Goal: Navigation & Orientation: Find specific page/section

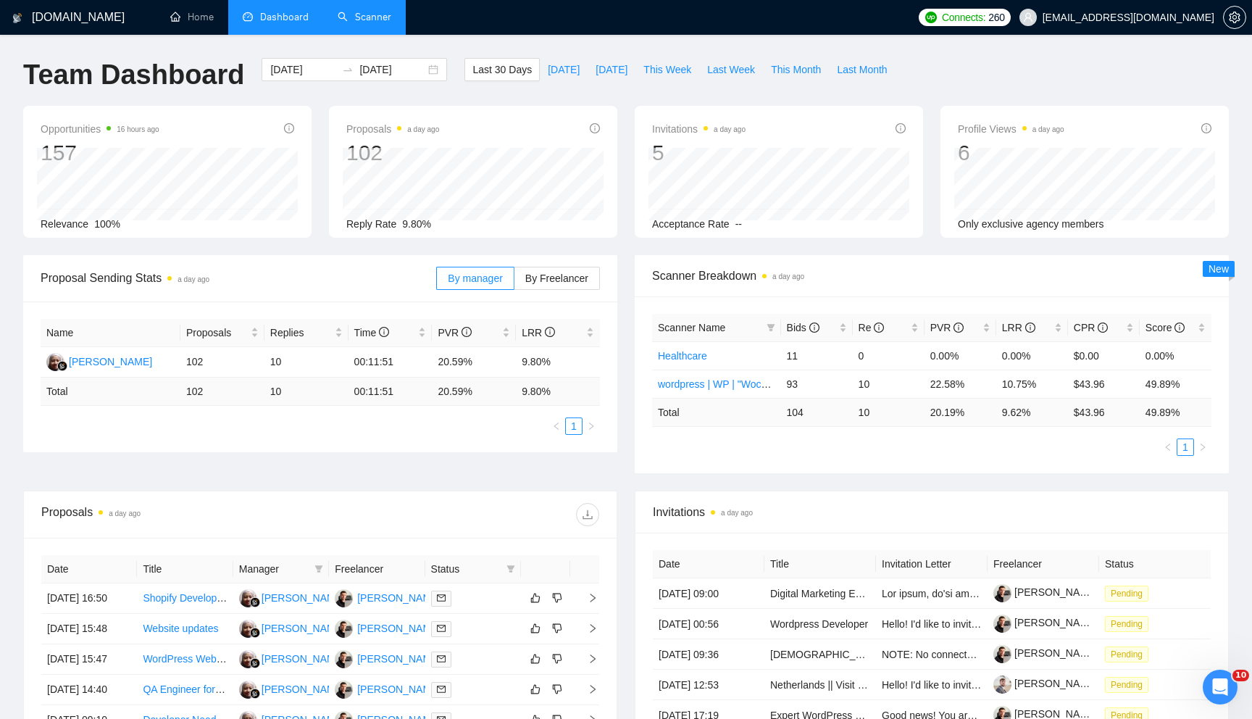
click at [386, 22] on link "Scanner" at bounding box center [365, 17] width 54 height 12
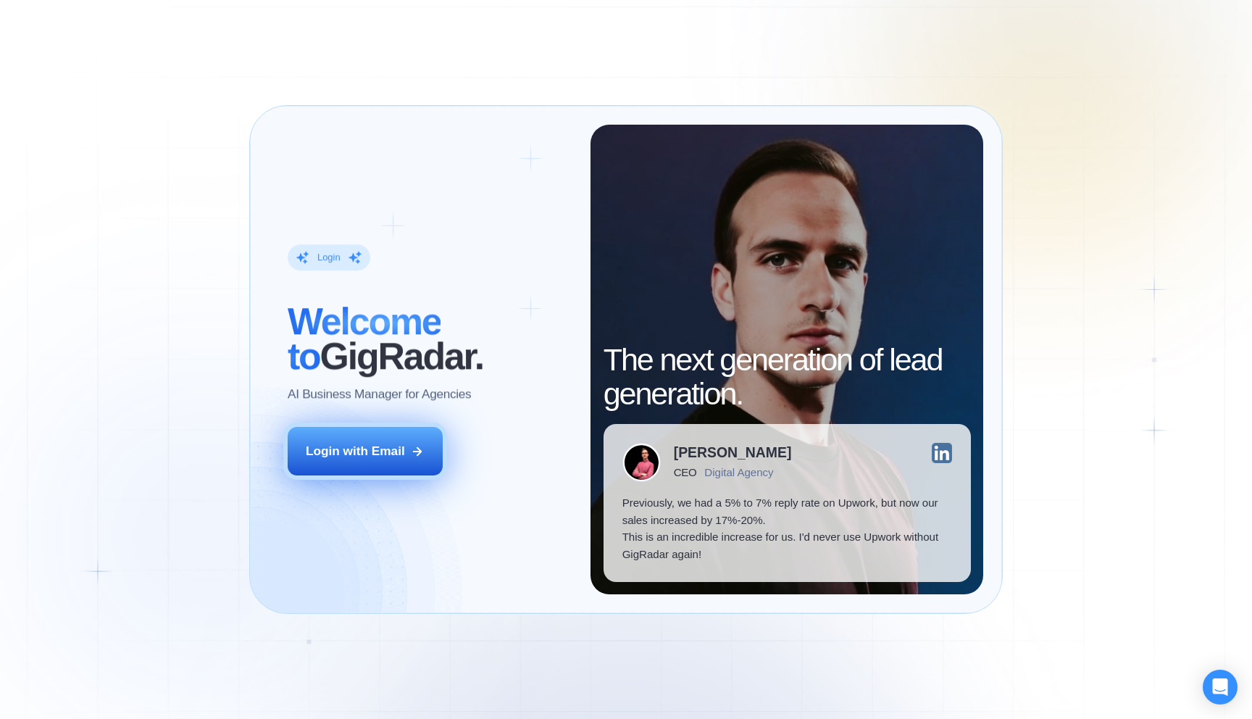
click at [402, 435] on button "Login with Email" at bounding box center [365, 451] width 155 height 49
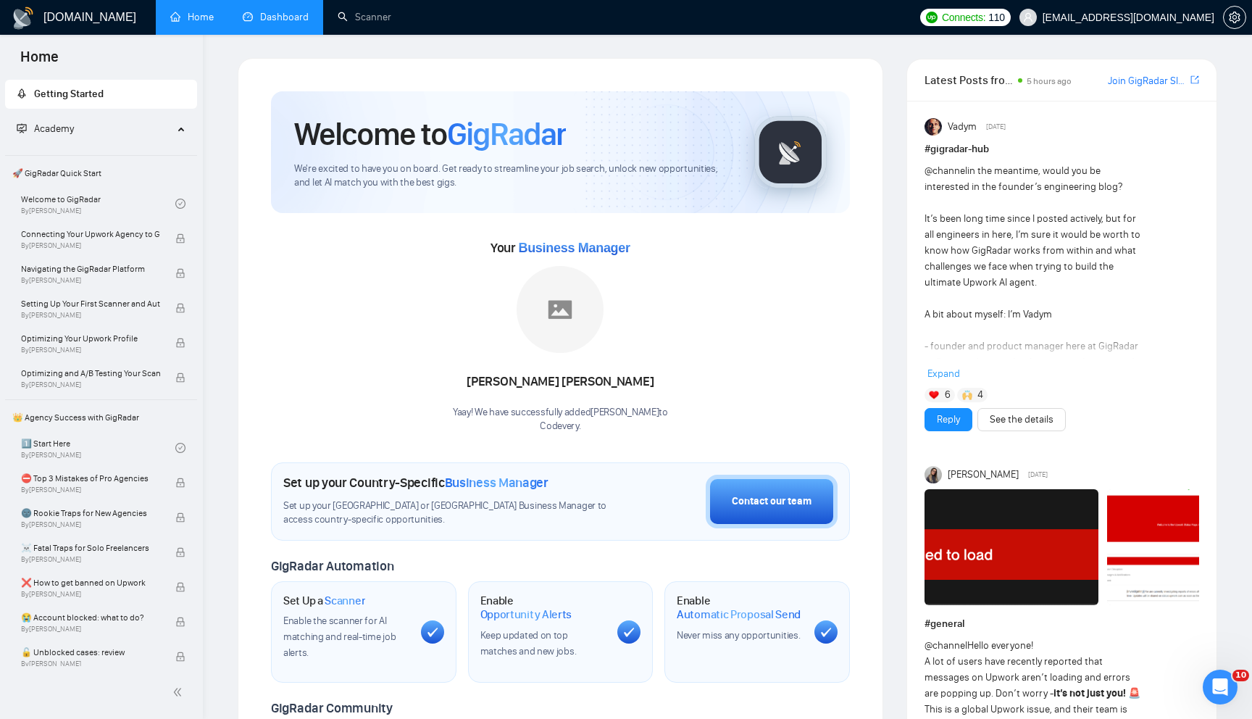
click at [291, 14] on link "Dashboard" at bounding box center [276, 17] width 66 height 12
